Goal: Task Accomplishment & Management: Manage account settings

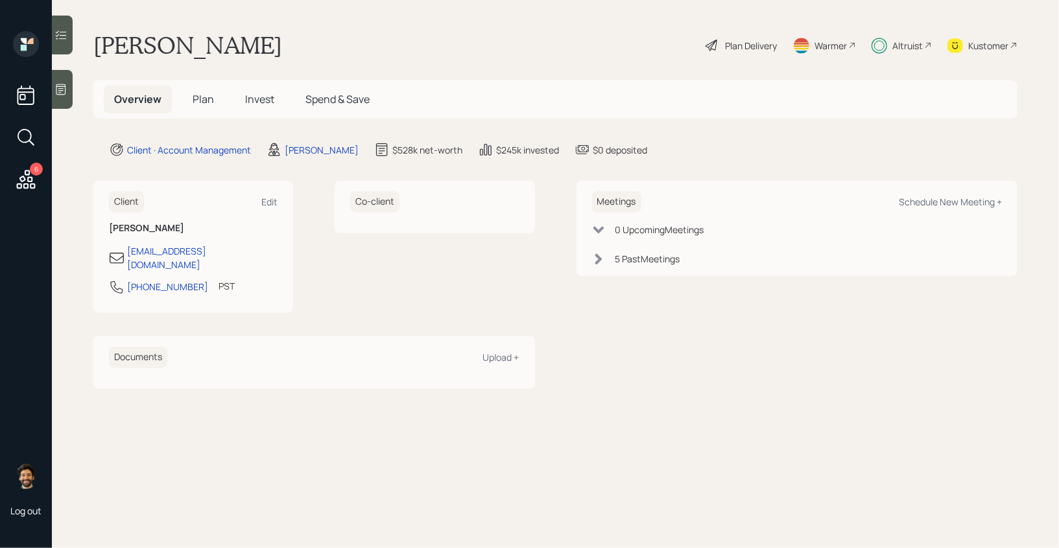
click at [25, 185] on icon at bounding box center [25, 179] width 23 height 23
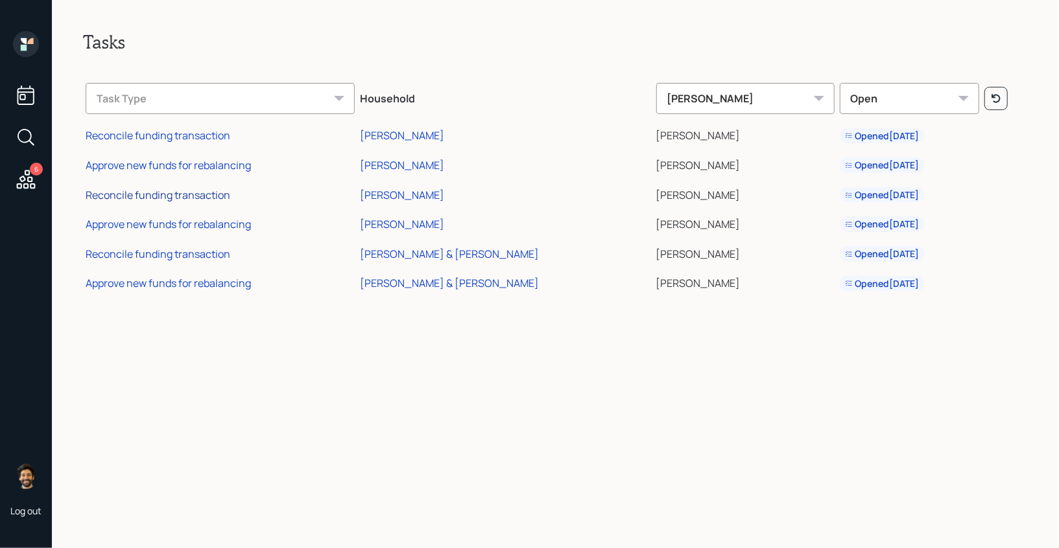
click at [152, 199] on div "Reconcile funding transaction" at bounding box center [158, 195] width 145 height 14
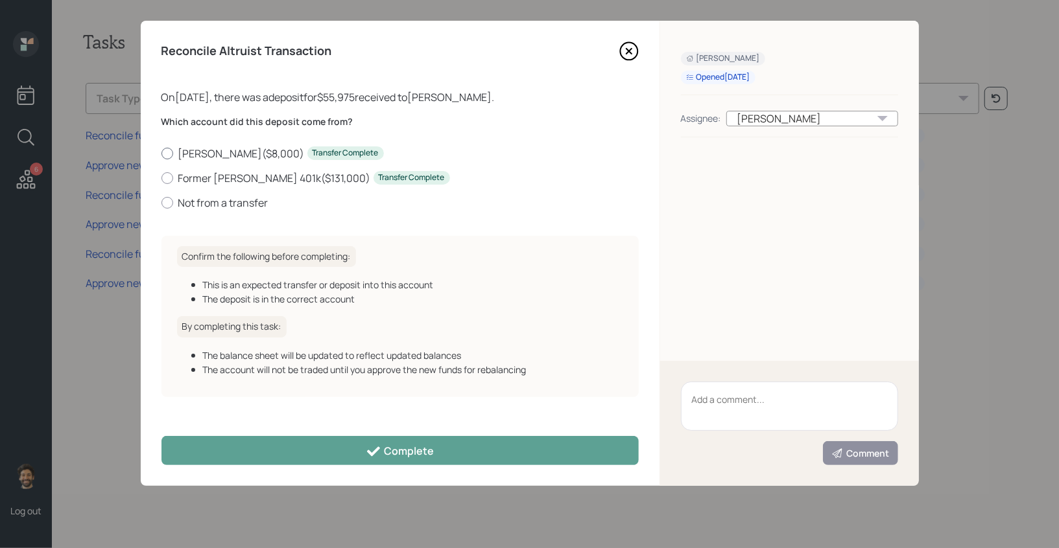
click at [195, 155] on label "[PERSON_NAME] ( $8,000 ) Transfer Complete" at bounding box center [399, 154] width 477 height 14
click at [161, 154] on input "[PERSON_NAME] ( $8,000 ) Transfer Complete" at bounding box center [161, 153] width 1 height 1
radio input "true"
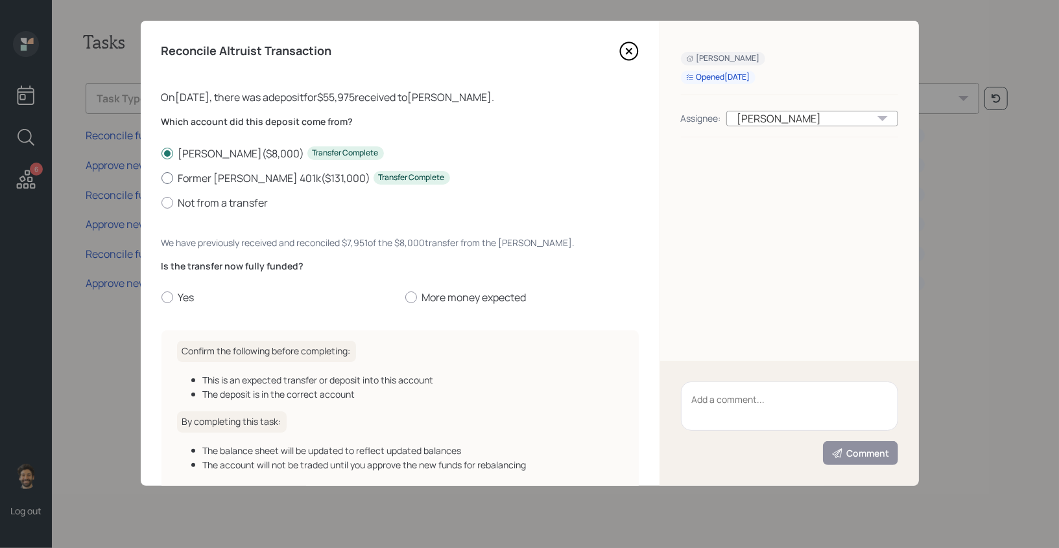
click at [194, 174] on label "Former [PERSON_NAME] 401k ( $131,000 ) Transfer Complete" at bounding box center [399, 178] width 477 height 14
click at [161, 178] on input "Former Roth 401k ( $131,000 ) Transfer Complete" at bounding box center [161, 178] width 1 height 1
radio input "true"
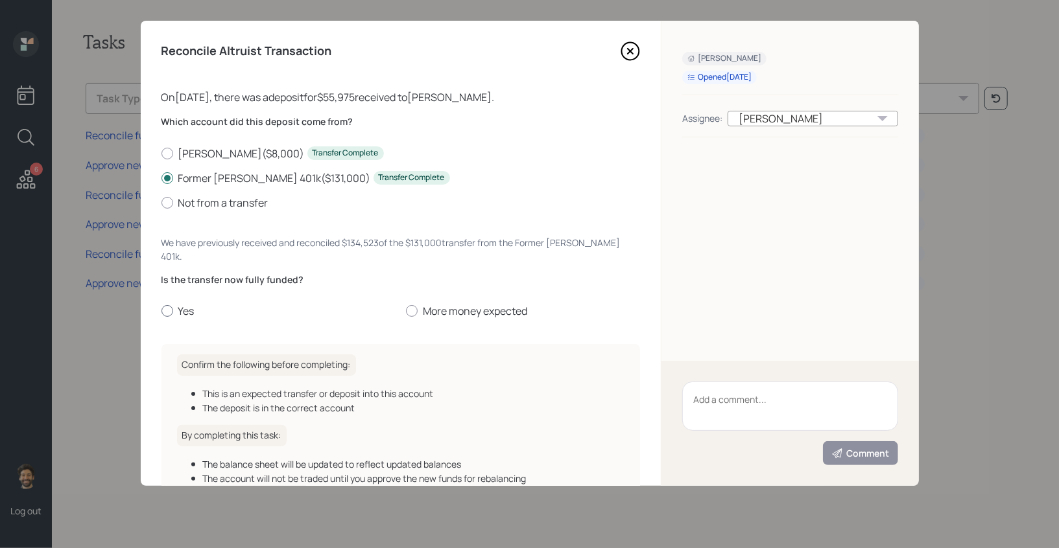
click at [187, 304] on label "Yes" at bounding box center [278, 311] width 234 height 14
click at [161, 311] on input "Yes" at bounding box center [161, 311] width 1 height 1
radio input "true"
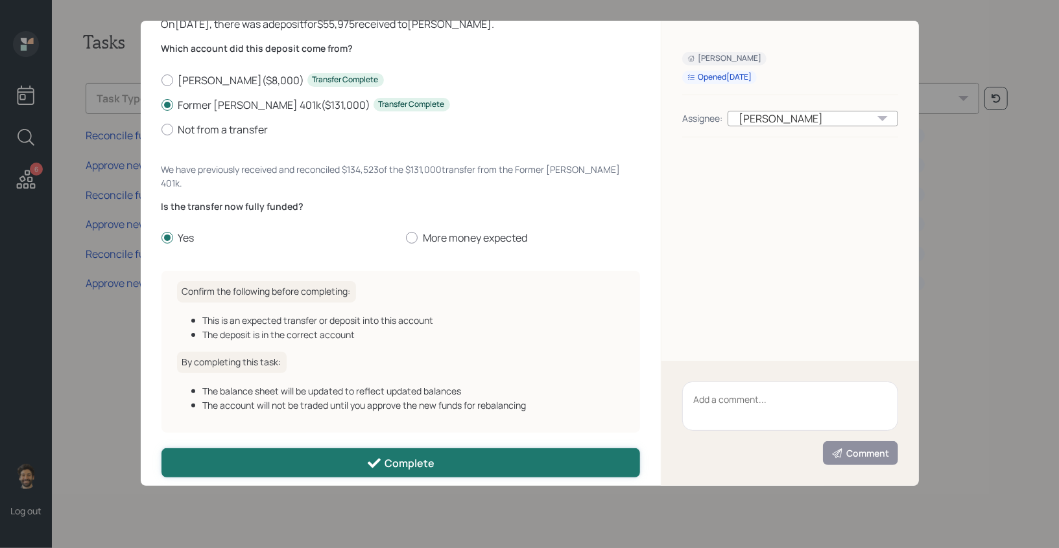
click at [307, 450] on button "Complete" at bounding box center [400, 463] width 479 height 29
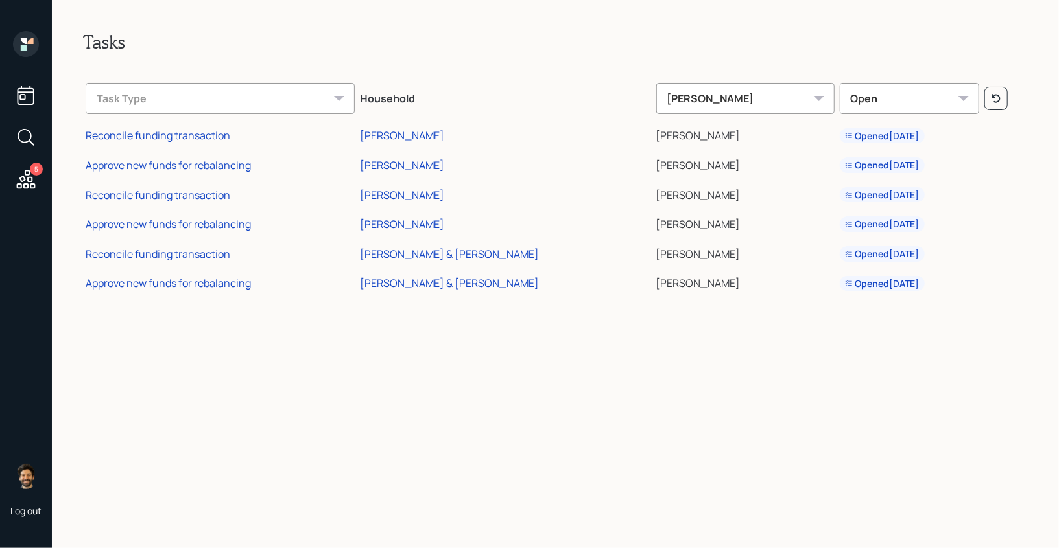
click at [167, 233] on td "Approve new funds for rebalancing" at bounding box center [220, 222] width 274 height 30
click at [162, 226] on div "Approve new funds for rebalancing" at bounding box center [168, 224] width 165 height 14
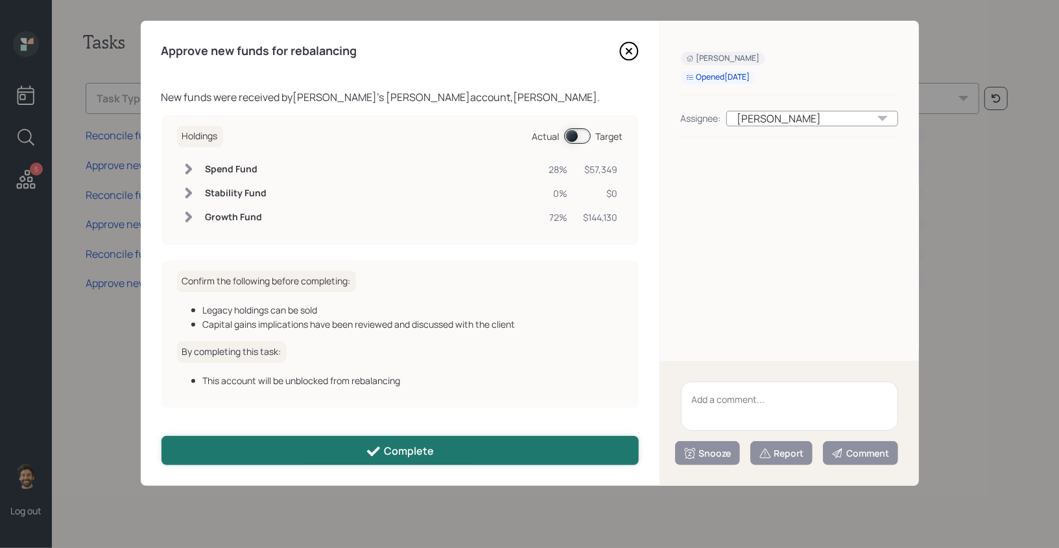
click at [358, 450] on button "Complete" at bounding box center [399, 450] width 477 height 29
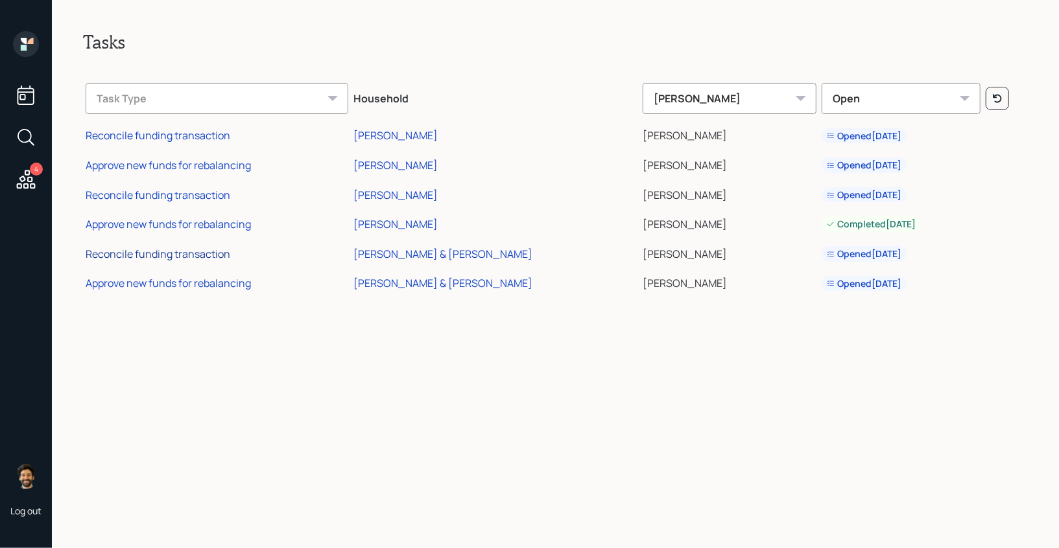
click at [176, 257] on div "Reconcile funding transaction" at bounding box center [158, 254] width 145 height 14
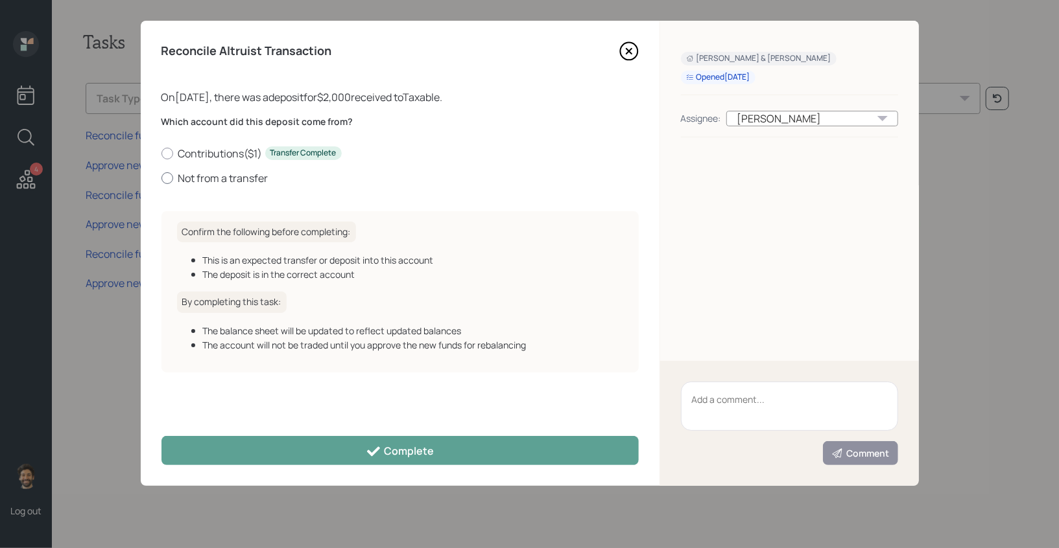
click at [187, 176] on label "Not from a transfer" at bounding box center [399, 178] width 477 height 14
click at [161, 178] on input "Not from a transfer" at bounding box center [161, 178] width 1 height 1
radio input "true"
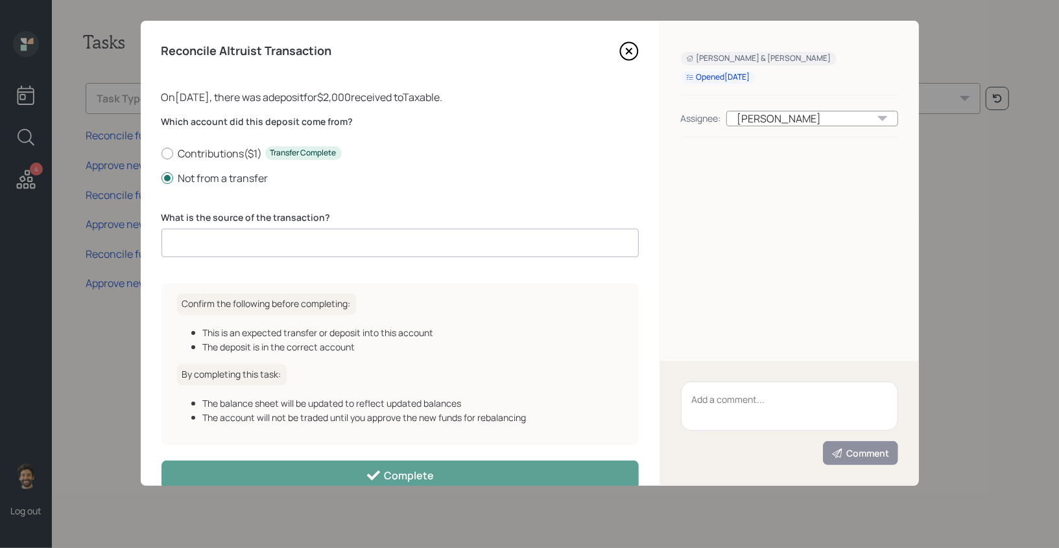
click at [213, 239] on input at bounding box center [399, 243] width 477 height 29
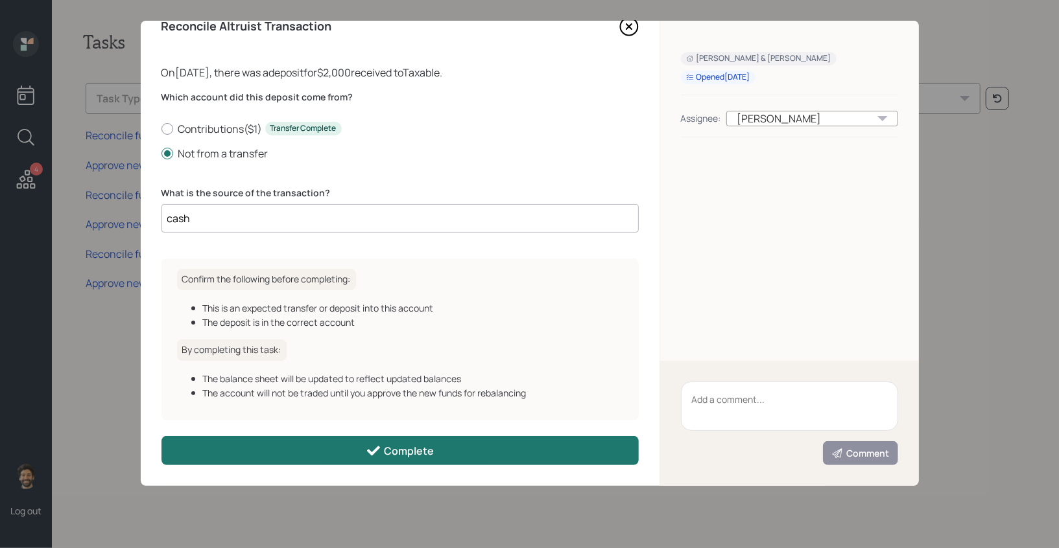
type input "cash"
click at [265, 438] on button "Complete" at bounding box center [399, 450] width 477 height 29
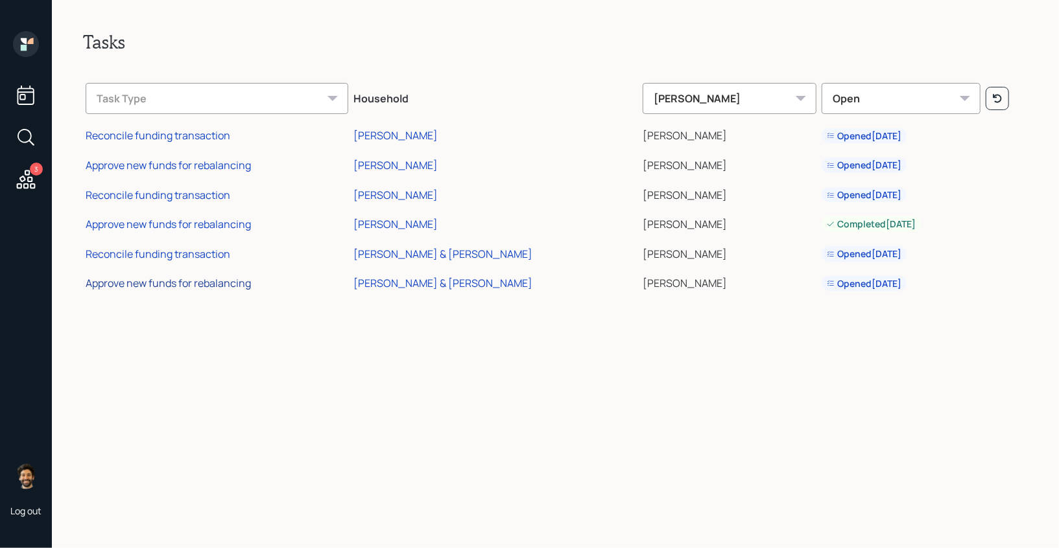
click at [169, 281] on div "Approve new funds for rebalancing" at bounding box center [168, 283] width 165 height 14
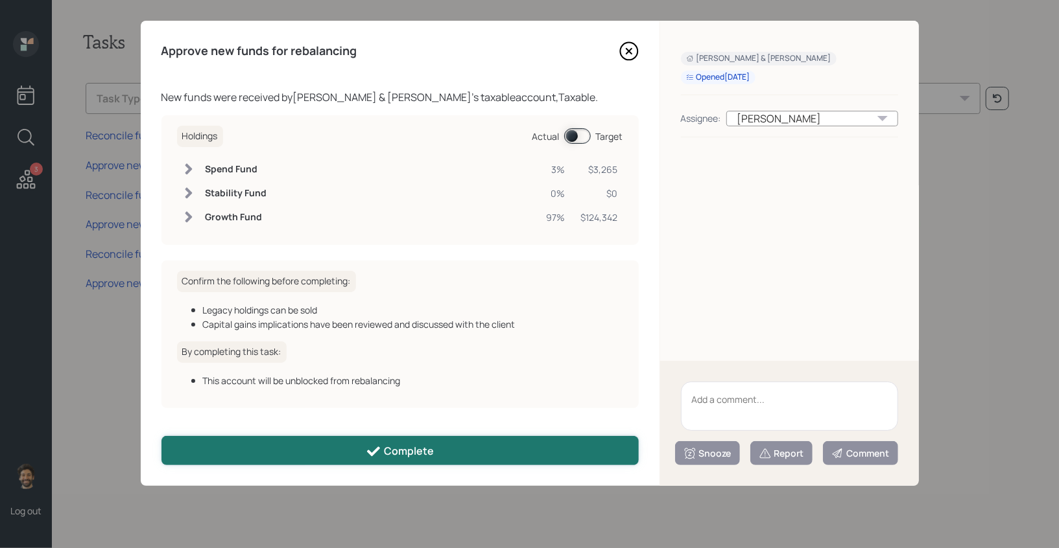
click at [271, 438] on button "Complete" at bounding box center [399, 450] width 477 height 29
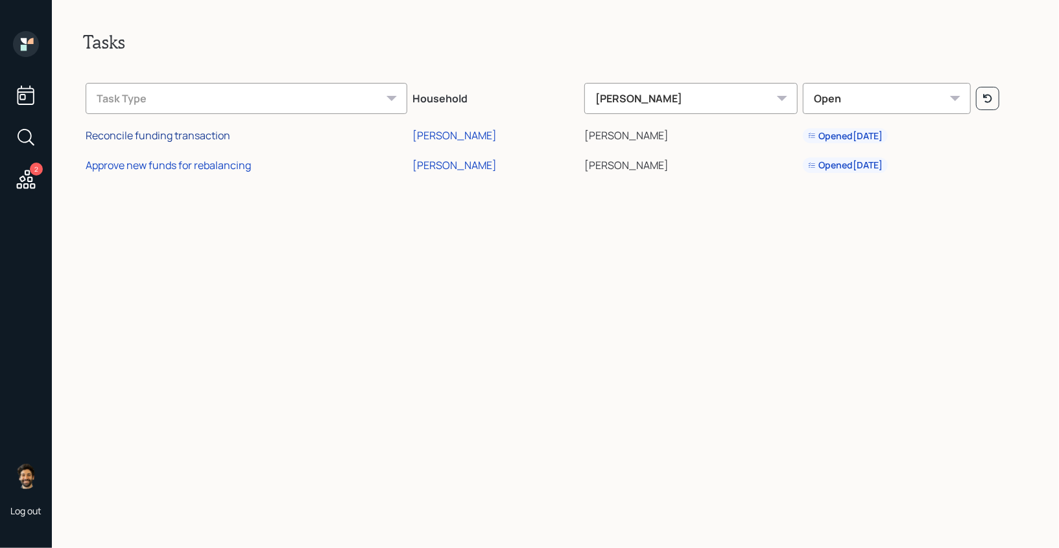
click at [158, 130] on div "Reconcile funding transaction" at bounding box center [158, 135] width 145 height 14
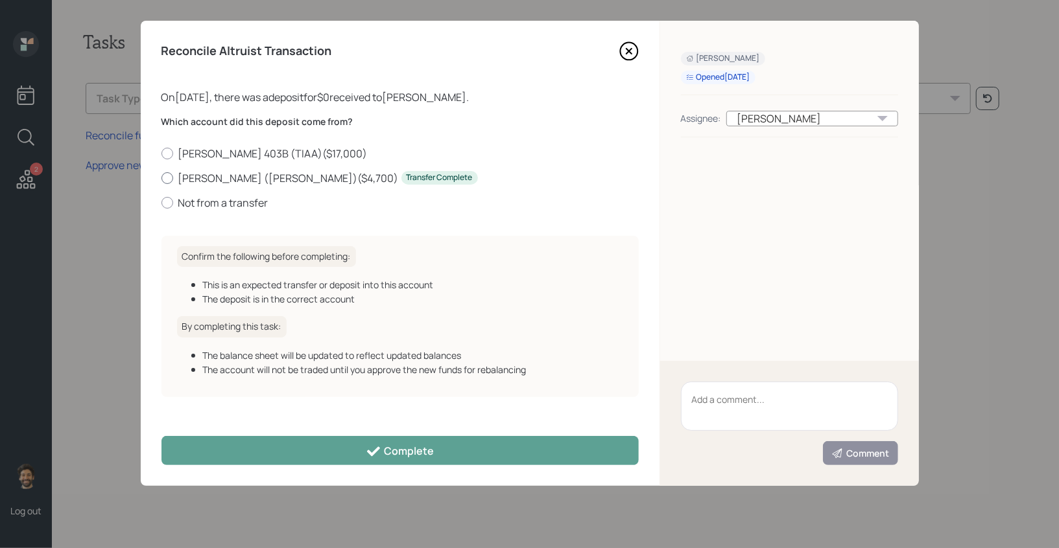
click at [174, 183] on label "[PERSON_NAME] ([PERSON_NAME]) ( $4,700 ) Transfer Complete" at bounding box center [399, 178] width 477 height 14
click at [161, 178] on input "[PERSON_NAME] ([PERSON_NAME]) ( $4,700 ) Transfer Complete" at bounding box center [161, 178] width 1 height 1
radio input "true"
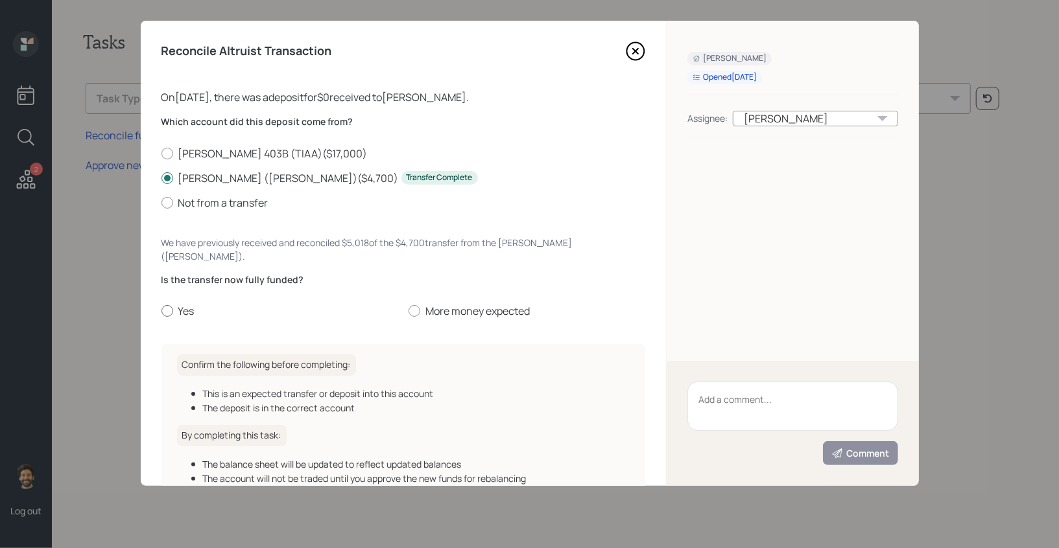
click at [182, 304] on label "Yes" at bounding box center [279, 311] width 237 height 14
click at [161, 311] on input "Yes" at bounding box center [161, 311] width 1 height 1
radio input "true"
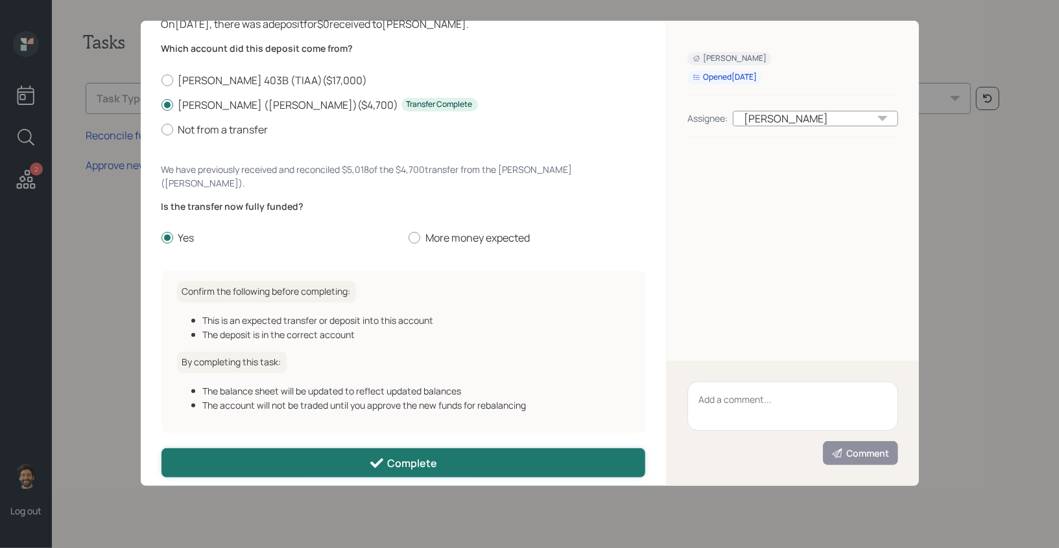
click at [297, 452] on button "Complete" at bounding box center [403, 463] width 484 height 29
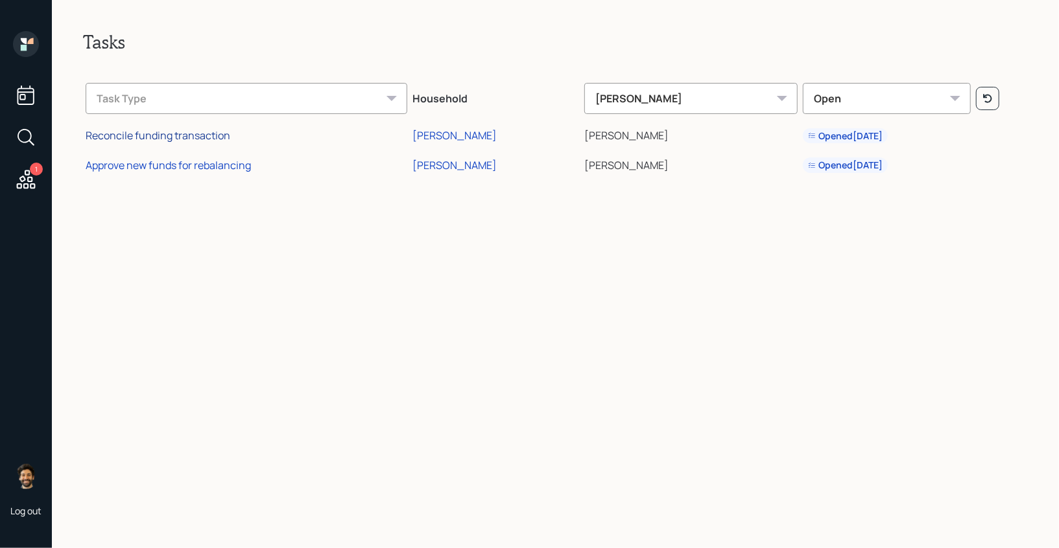
click at [159, 138] on div "Reconcile funding transaction" at bounding box center [158, 135] width 145 height 14
click at [136, 165] on div "Approve new funds for rebalancing" at bounding box center [168, 165] width 165 height 14
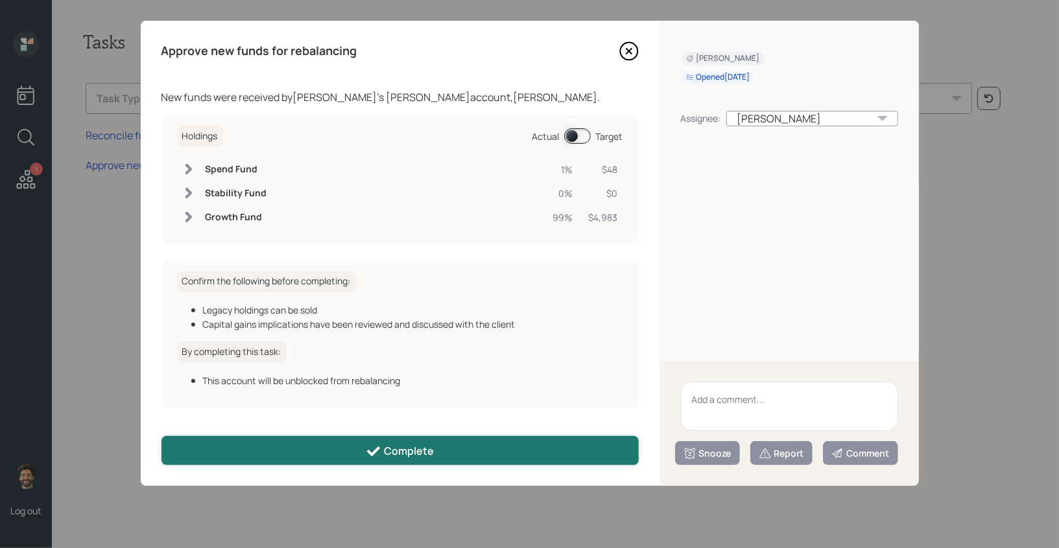
click at [259, 443] on button "Complete" at bounding box center [399, 450] width 477 height 29
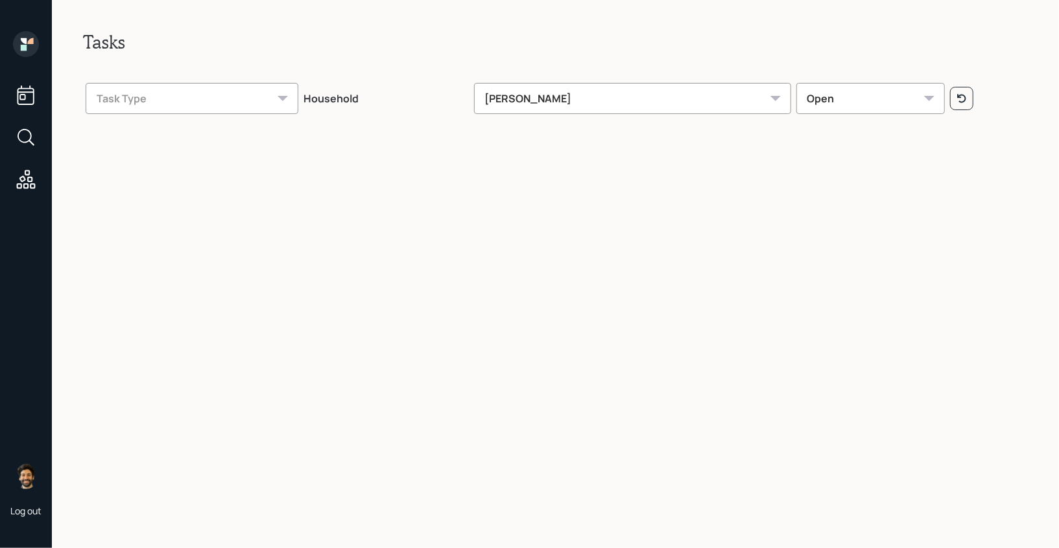
click at [21, 44] on icon at bounding box center [26, 44] width 26 height 26
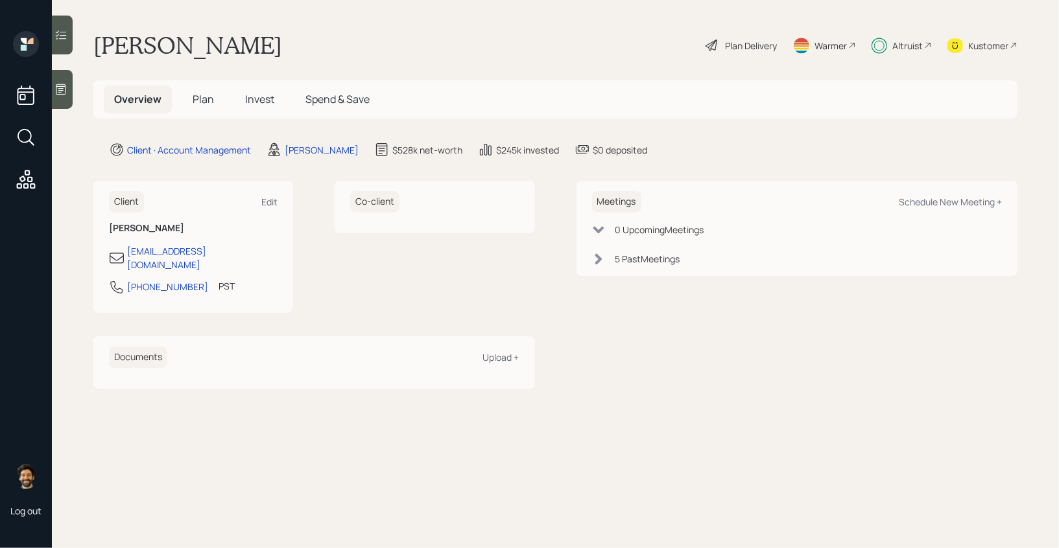
click at [742, 42] on div "Plan Delivery" at bounding box center [751, 46] width 52 height 14
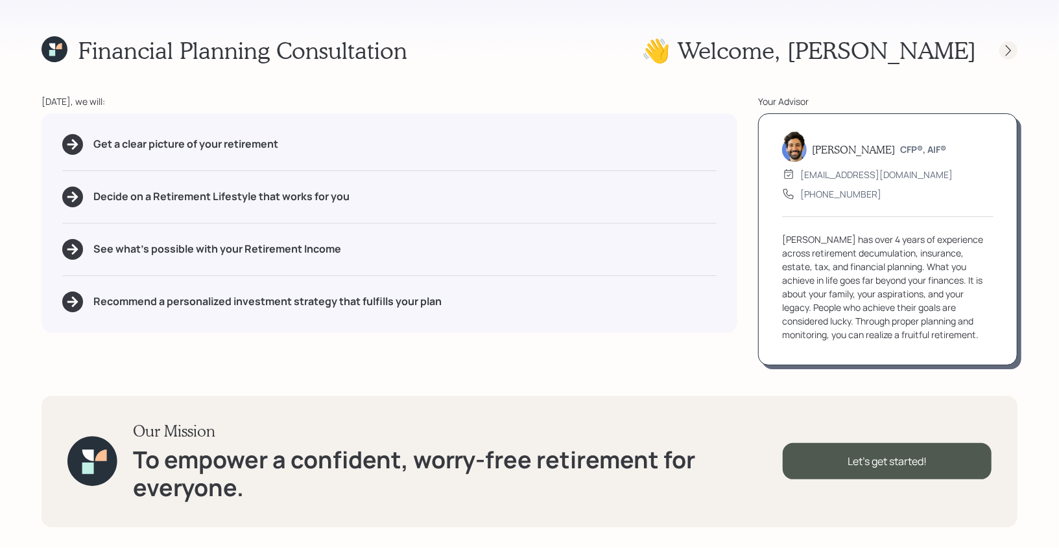
click at [1007, 51] on icon at bounding box center [1008, 50] width 13 height 13
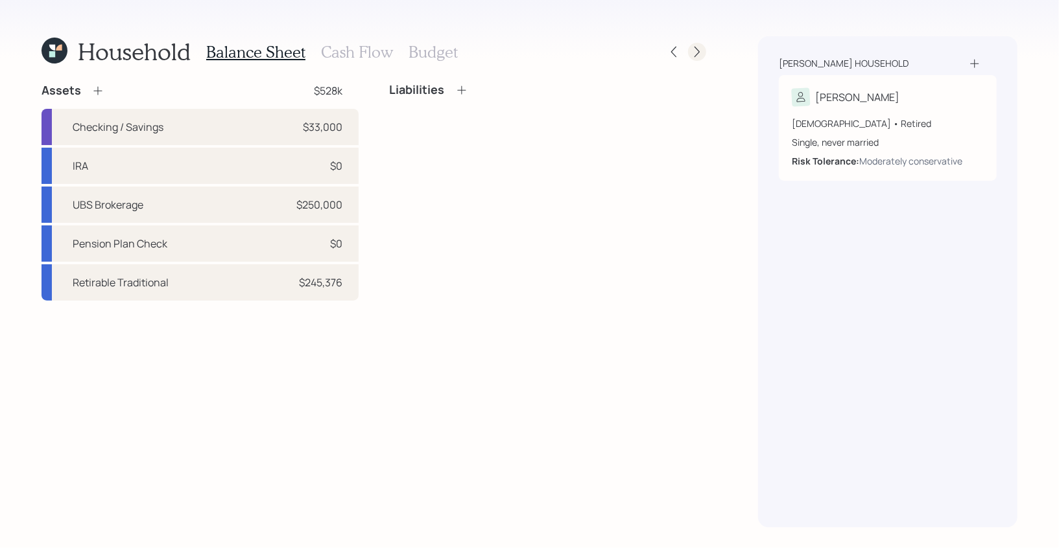
click at [694, 54] on icon at bounding box center [696, 51] width 13 height 13
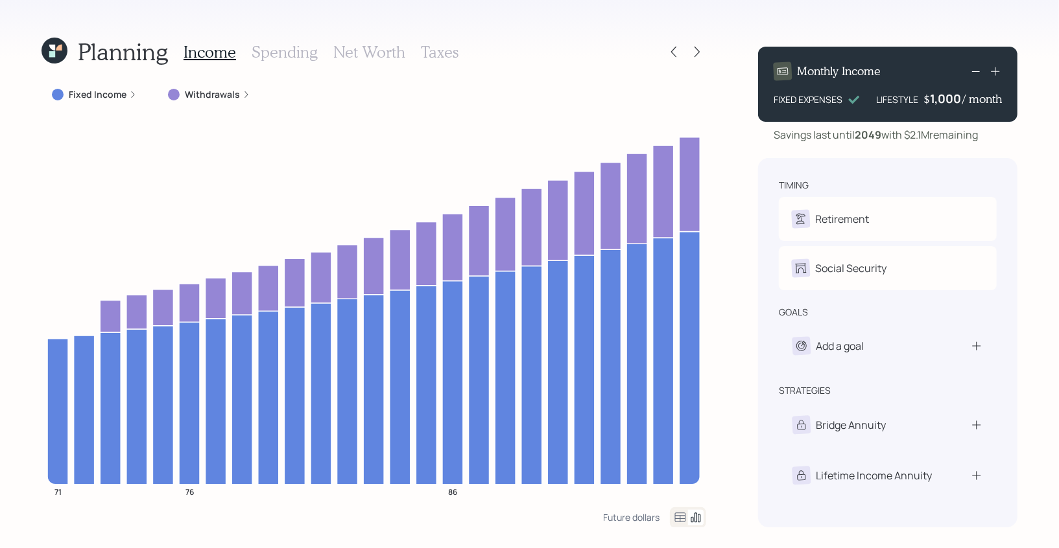
click at [48, 54] on icon at bounding box center [54, 51] width 26 height 26
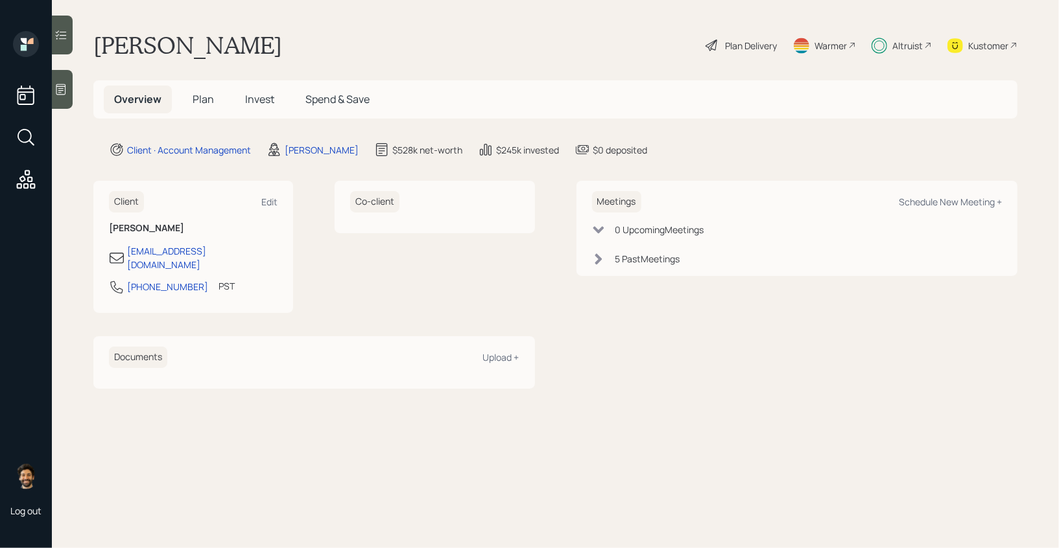
click at [200, 90] on h5 "Plan" at bounding box center [203, 100] width 42 height 28
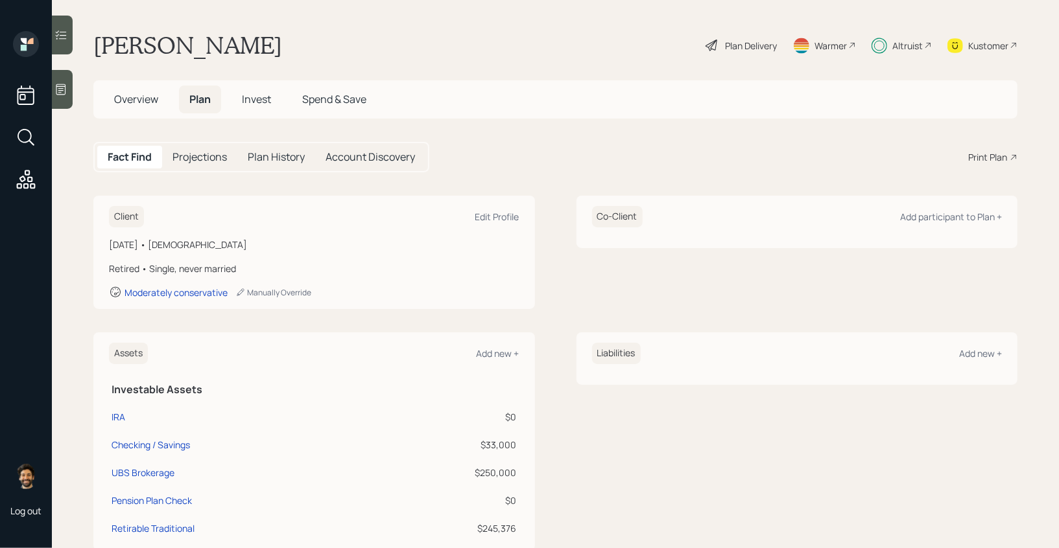
click at [725, 45] on div "Plan Delivery" at bounding box center [751, 46] width 52 height 14
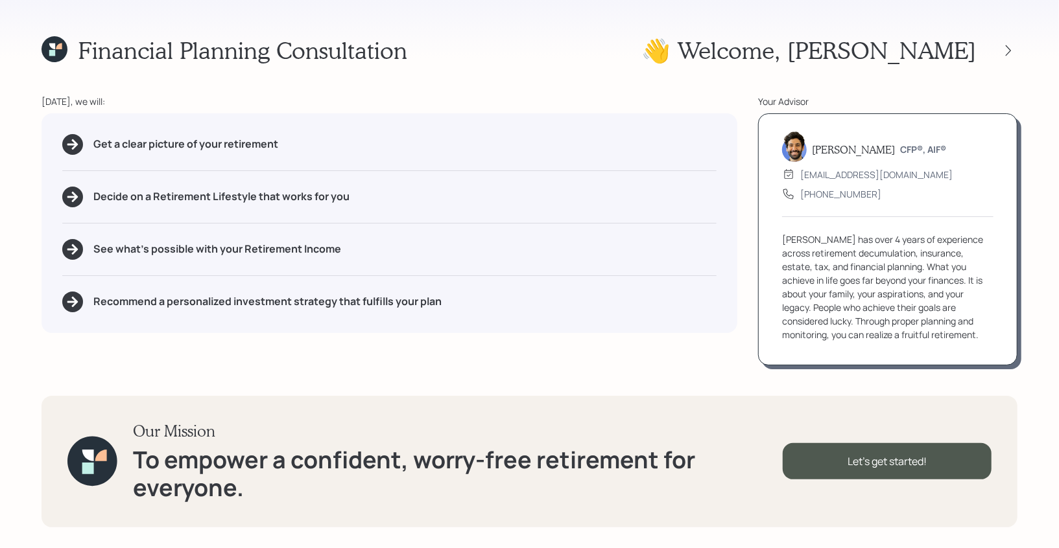
click at [1015, 64] on div "👋 Welcome , Sandra" at bounding box center [829, 50] width 376 height 28
click at [1003, 53] on icon at bounding box center [1008, 50] width 13 height 13
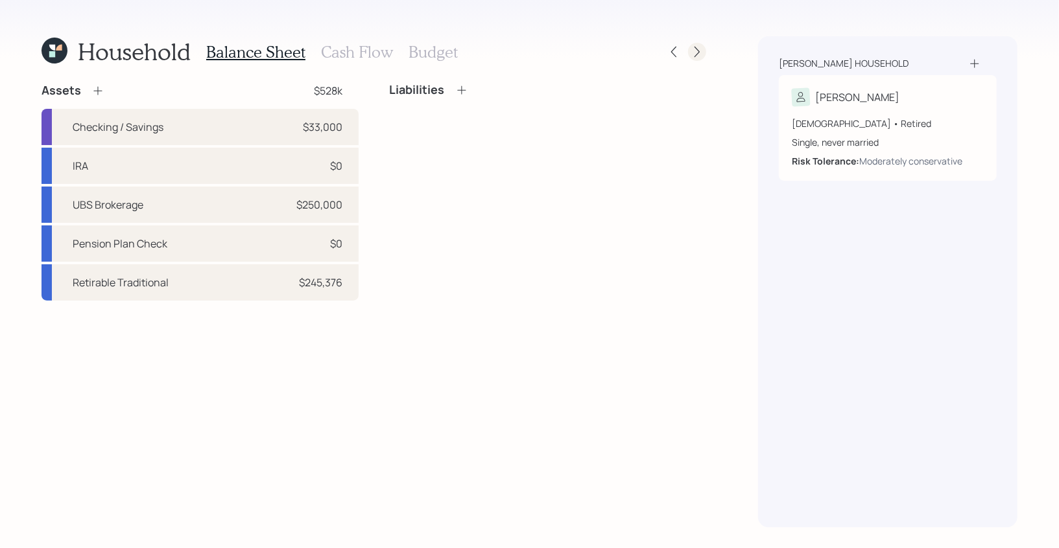
click at [701, 49] on icon at bounding box center [696, 51] width 13 height 13
